Goal: Information Seeking & Learning: Learn about a topic

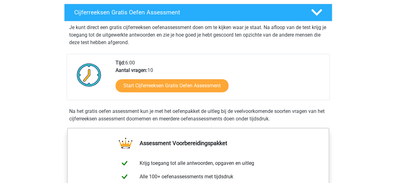
scroll to position [107, 0]
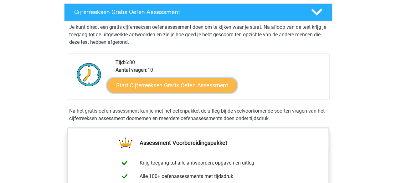
click at [206, 93] on link "Start Cijferreeksen Gratis Oefen Assessment" at bounding box center [172, 85] width 130 height 15
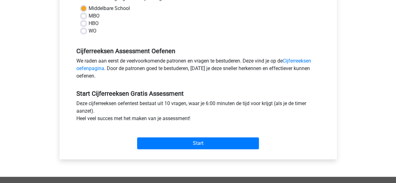
scroll to position [162, 0]
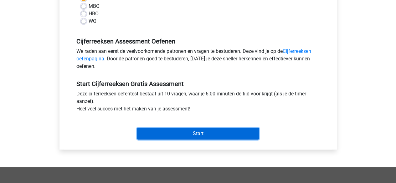
click at [238, 131] on input "Start" at bounding box center [198, 134] width 122 height 12
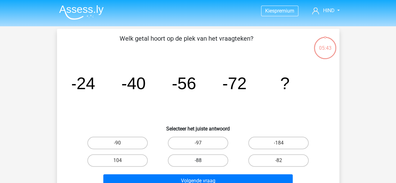
click at [220, 162] on label "-88" at bounding box center [198, 160] width 60 height 13
click at [202, 162] on input "-88" at bounding box center [200, 162] width 4 height 4
radio input "true"
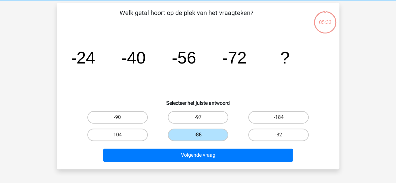
scroll to position [26, 0]
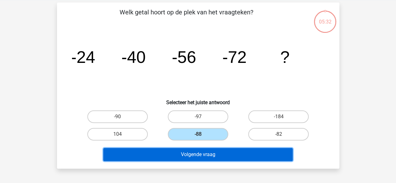
click at [272, 155] on button "Volgende vraag" at bounding box center [197, 154] width 189 height 13
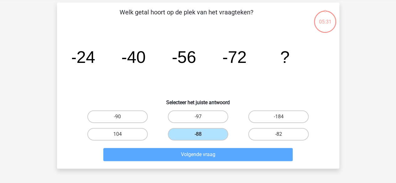
scroll to position [29, 0]
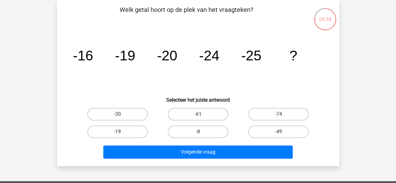
click at [114, 135] on label "-19" at bounding box center [117, 131] width 60 height 13
click at [117, 135] on input "-19" at bounding box center [119, 134] width 4 height 4
radio input "true"
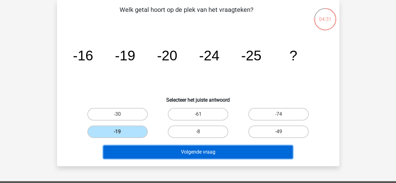
click at [212, 148] on button "Volgende vraag" at bounding box center [197, 151] width 189 height 13
